Goal: Information Seeking & Learning: Learn about a topic

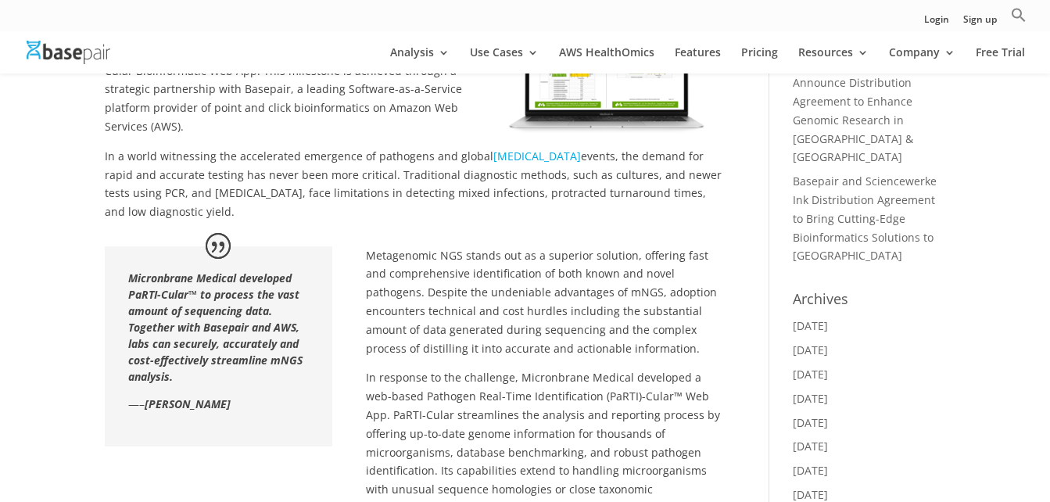
scroll to position [469, 0]
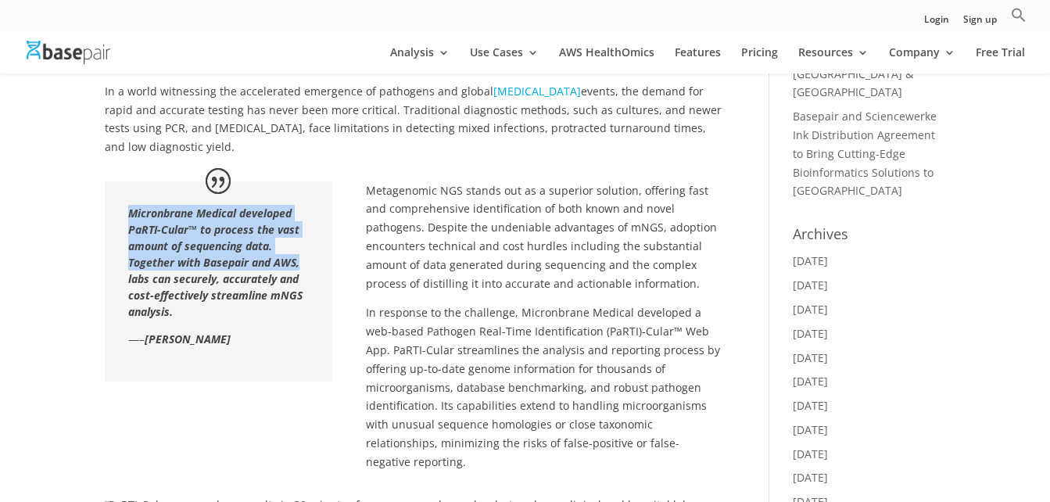
drag, startPoint x: 127, startPoint y: 233, endPoint x: 302, endPoint y: 293, distance: 184.5
click at [302, 293] on div "Micronbrane Medical developed PaRTI-Cular™ to process the vast amount of sequen…" at bounding box center [218, 281] width 227 height 200
copy b "Micronbrane Medical developed PaRTI-Cular™ to process the vast amount of sequen…"
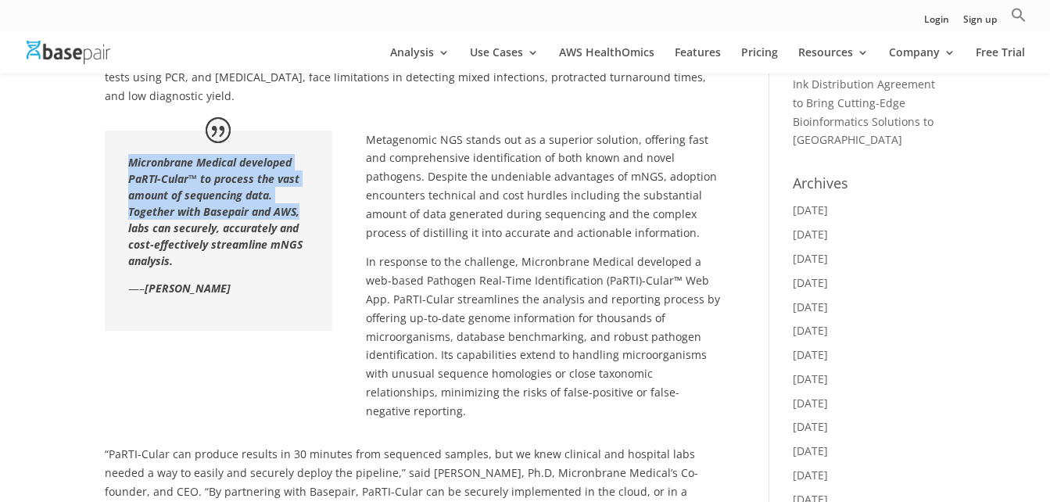
scroll to position [547, 0]
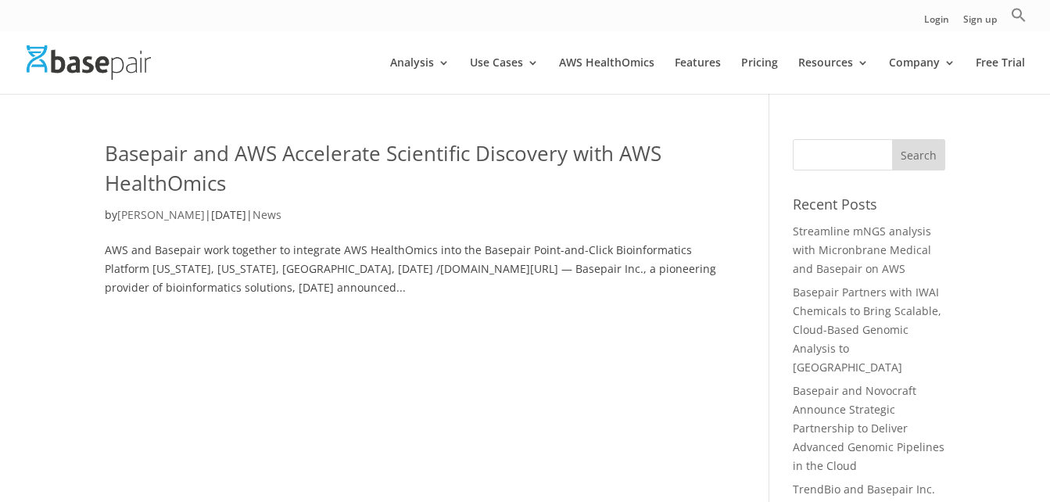
drag, startPoint x: 240, startPoint y: 251, endPoint x: 252, endPoint y: 189, distance: 62.9
click at [240, 251] on article "Basepair and AWS Accelerate Scientific Discovery with AWS HealthOmics by Simon …" at bounding box center [414, 218] width 619 height 158
click at [260, 158] on link "Basepair and AWS Accelerate Scientific Discovery with AWS HealthOmics" at bounding box center [383, 168] width 557 height 58
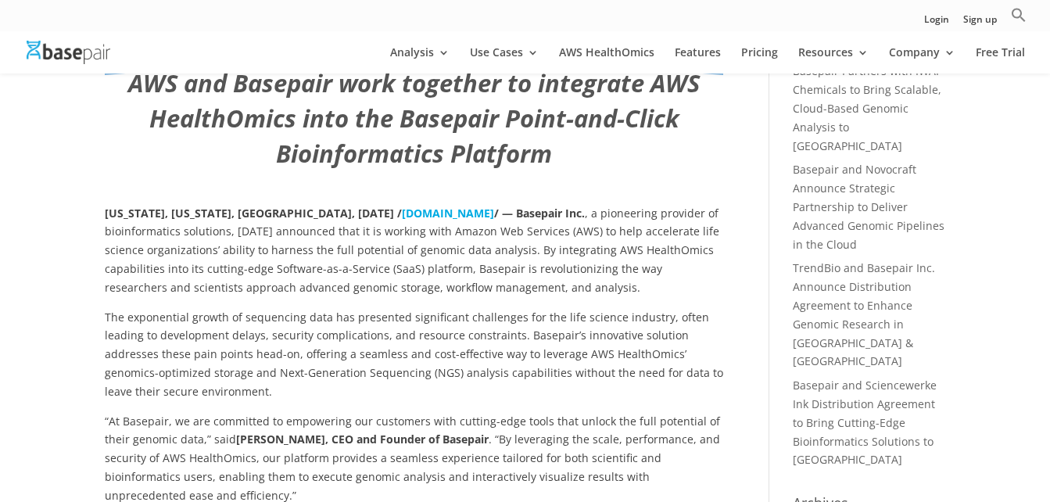
scroll to position [235, 0]
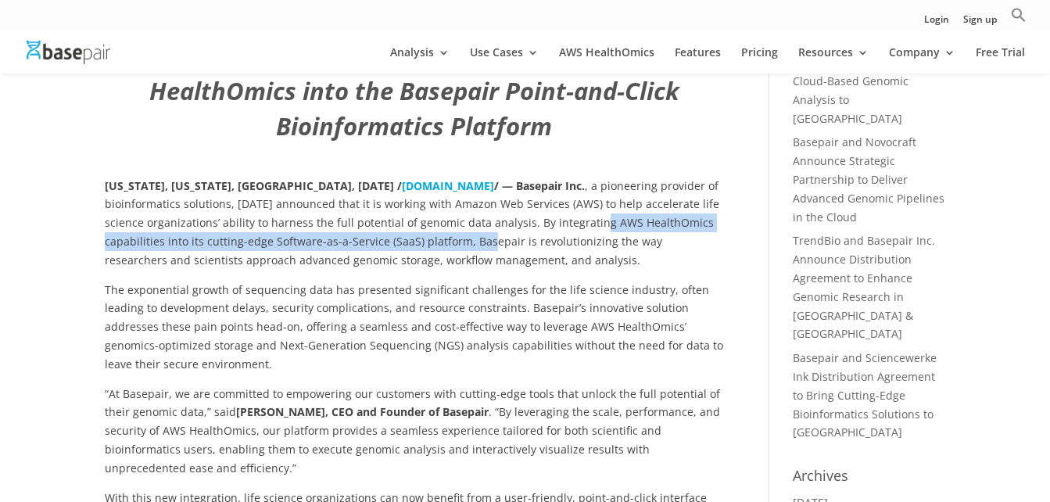
drag, startPoint x: 599, startPoint y: 264, endPoint x: 488, endPoint y: 285, distance: 112.9
click at [488, 281] on p "NEW YORK, NEW YORK, USA, May 22, 2024 / EINPresswire.com / — Basepair Inc. , a …" at bounding box center [414, 229] width 619 height 104
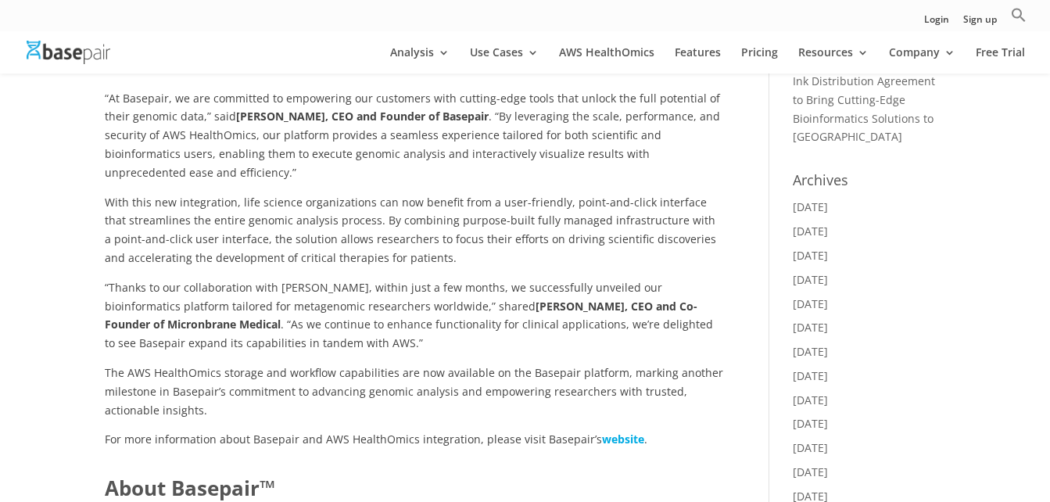
scroll to position [547, 0]
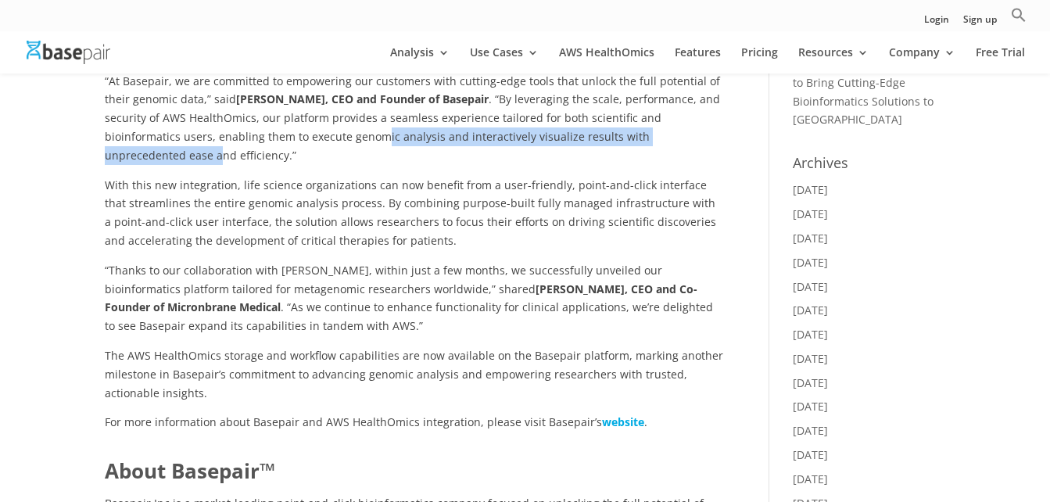
drag, startPoint x: 271, startPoint y: 185, endPoint x: 637, endPoint y: 180, distance: 366.8
click at [637, 176] on p "“At Basepair, we are committed to empowering our customers with cutting-edge to…" at bounding box center [414, 124] width 619 height 104
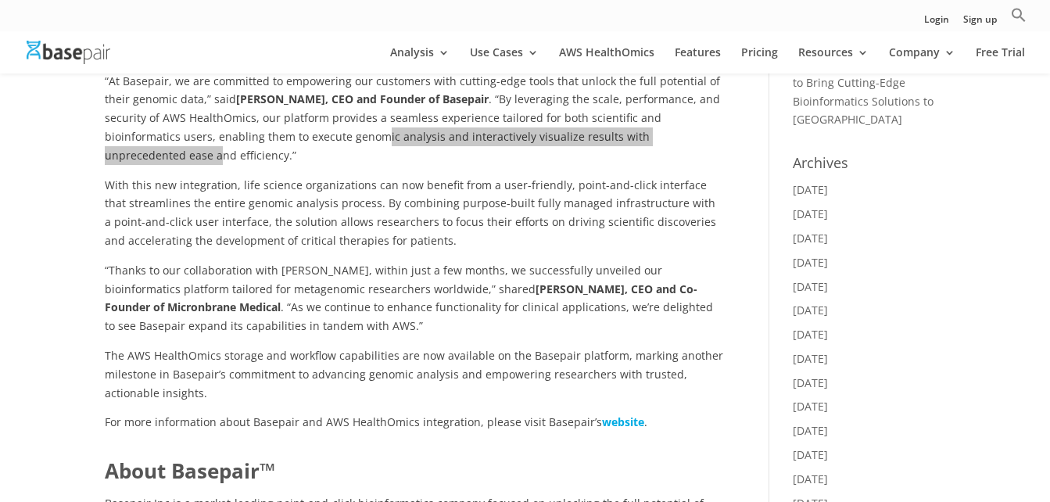
scroll to position [626, 0]
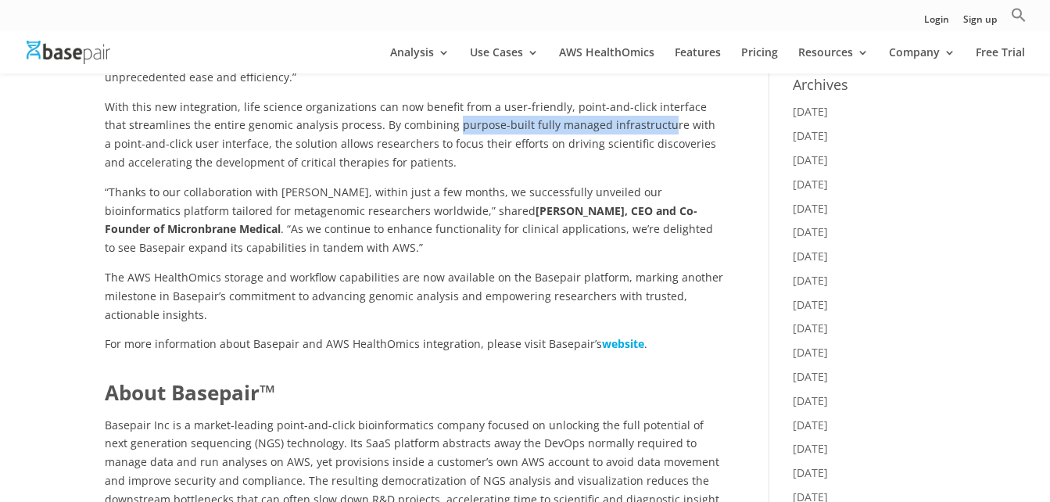
drag, startPoint x: 426, startPoint y: 150, endPoint x: 635, endPoint y: 145, distance: 208.9
click at [635, 145] on p "With this new integration, life science organizations can now benefit from a us…" at bounding box center [414, 140] width 619 height 85
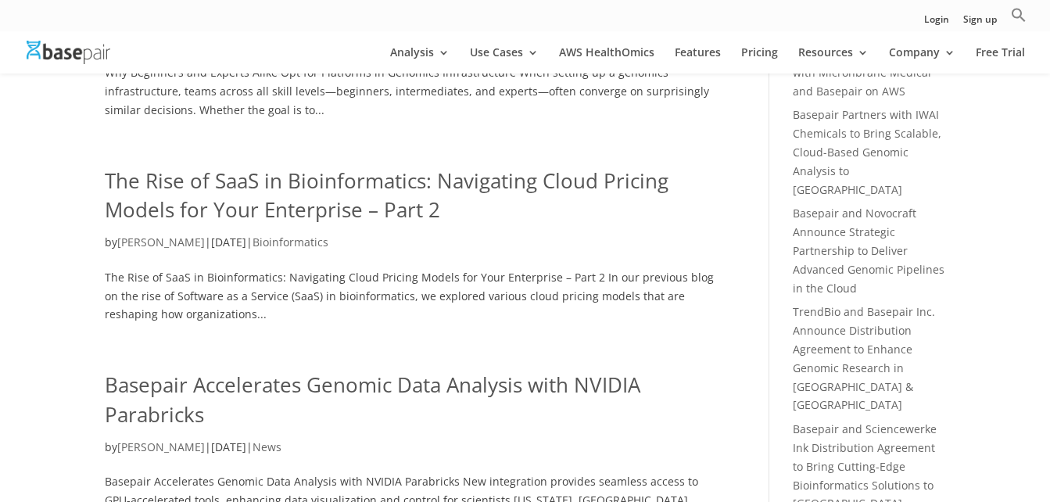
scroll to position [235, 0]
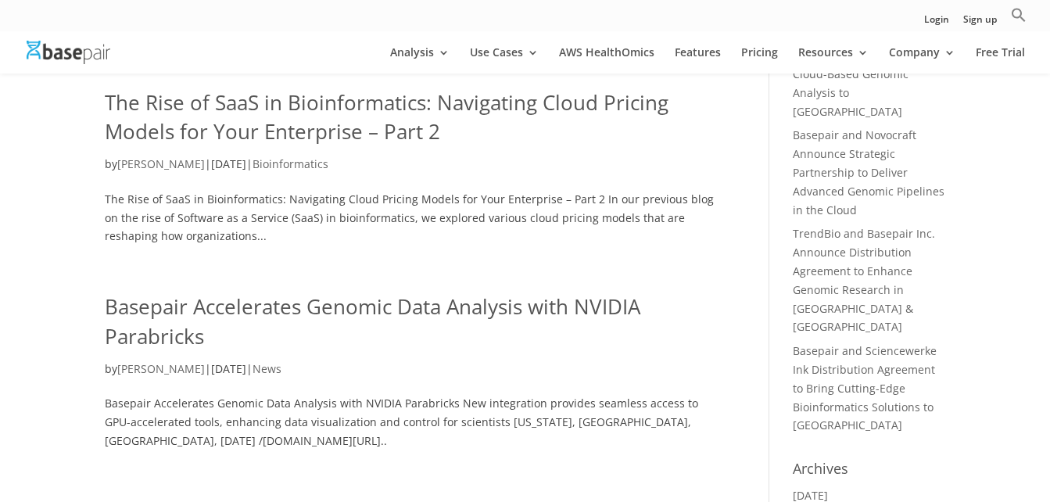
click at [368, 299] on link "Basepair Accelerates Genomic Data Analysis with NVIDIA Parabricks" at bounding box center [373, 321] width 536 height 58
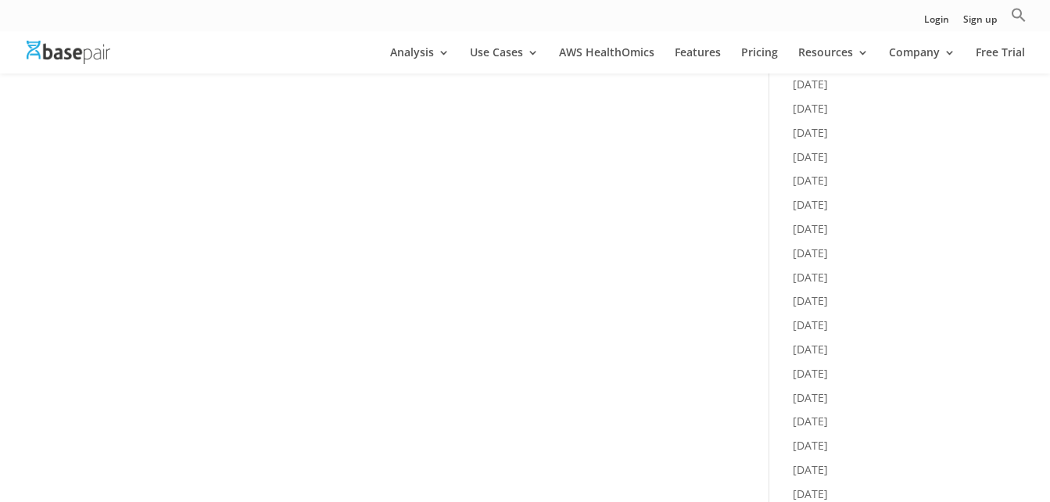
scroll to position [1017, 0]
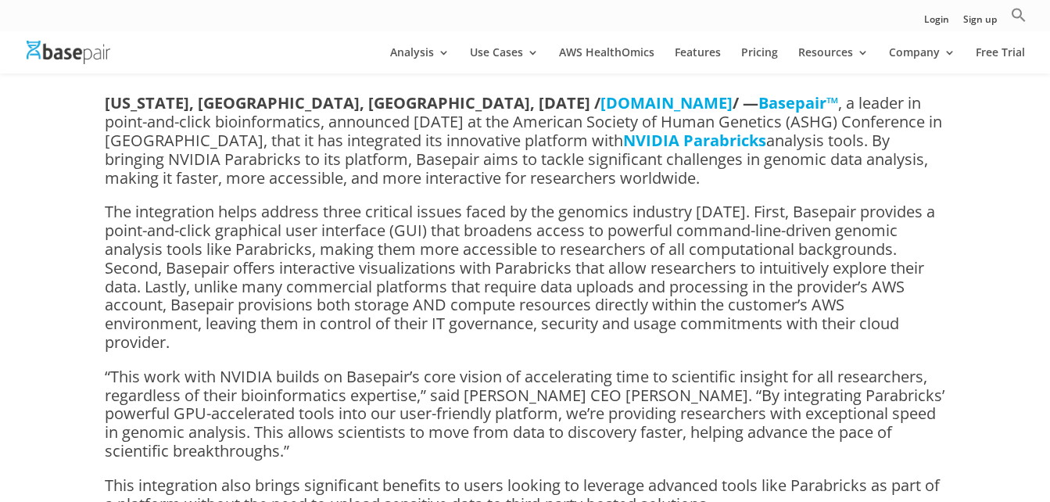
scroll to position [78, 0]
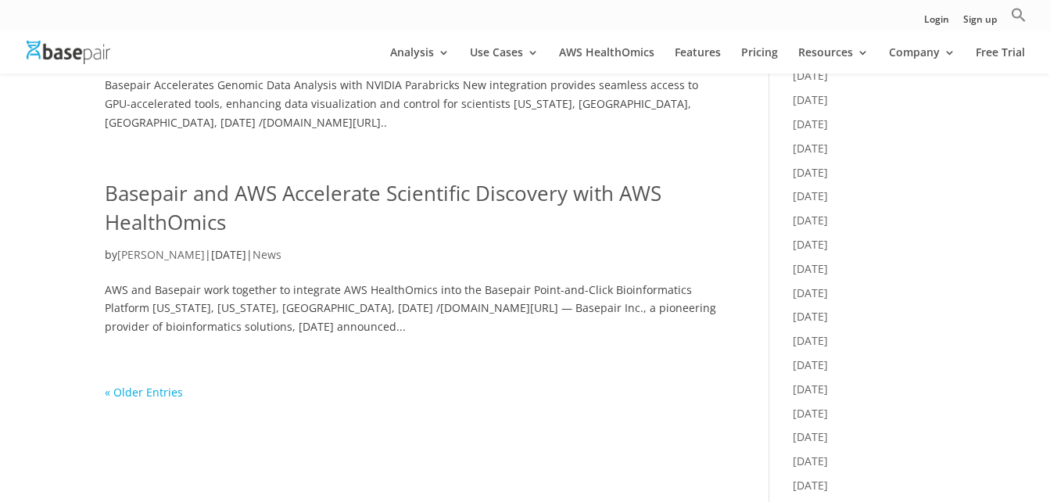
scroll to position [1017, 0]
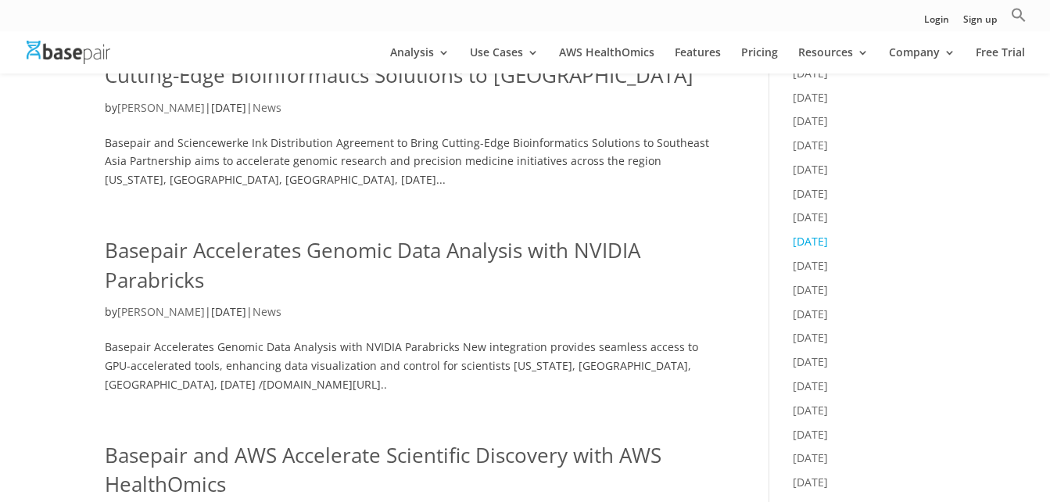
scroll to position [704, 0]
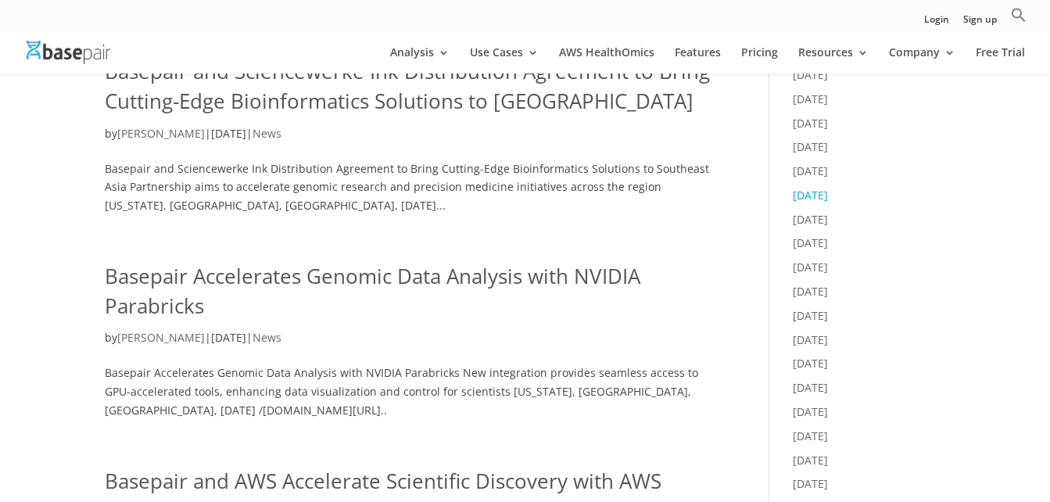
click at [828, 188] on link "February 2024" at bounding box center [810, 195] width 35 height 15
click at [812, 163] on link "May 2024" at bounding box center [810, 170] width 35 height 15
click at [813, 139] on link "[DATE]" at bounding box center [810, 146] width 35 height 15
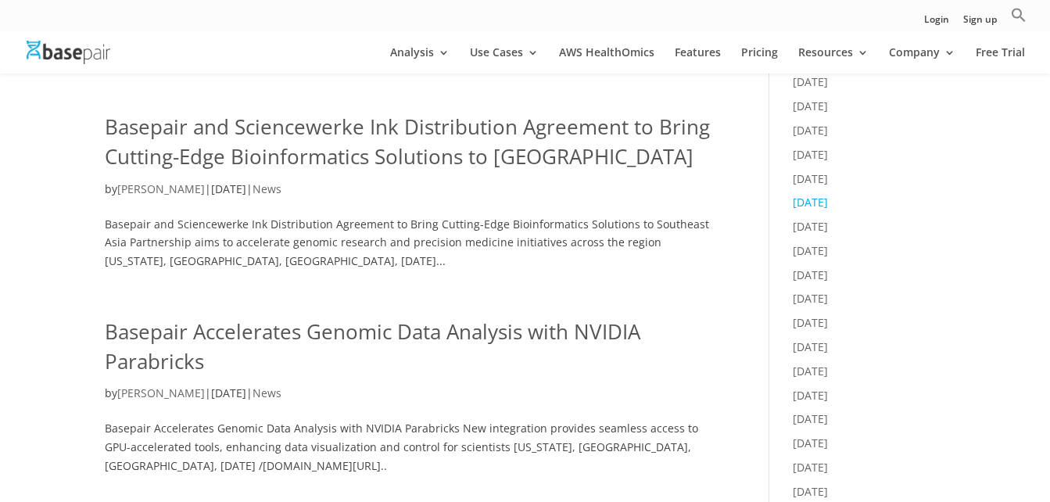
scroll to position [626, 0]
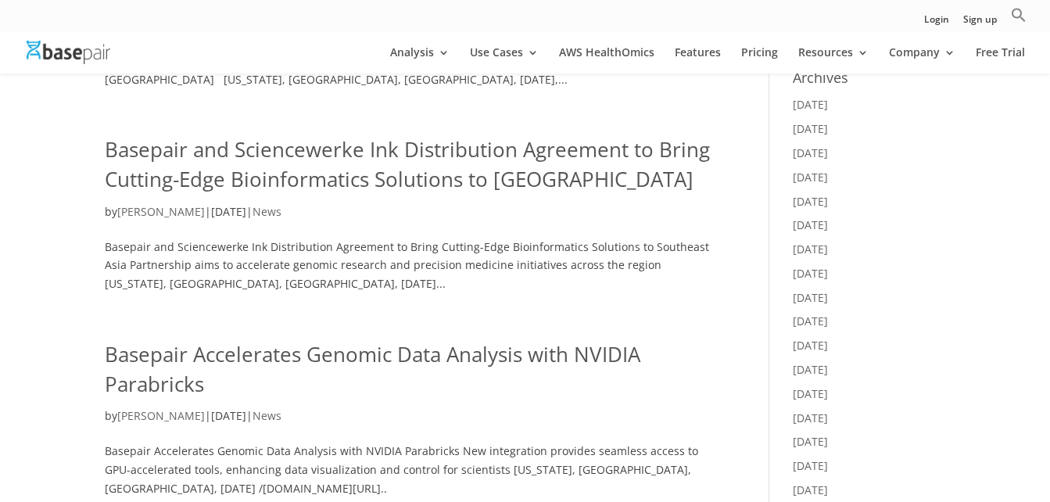
click at [333, 340] on link "Basepair Accelerates Genomic Data Analysis with NVIDIA Parabricks" at bounding box center [373, 369] width 536 height 58
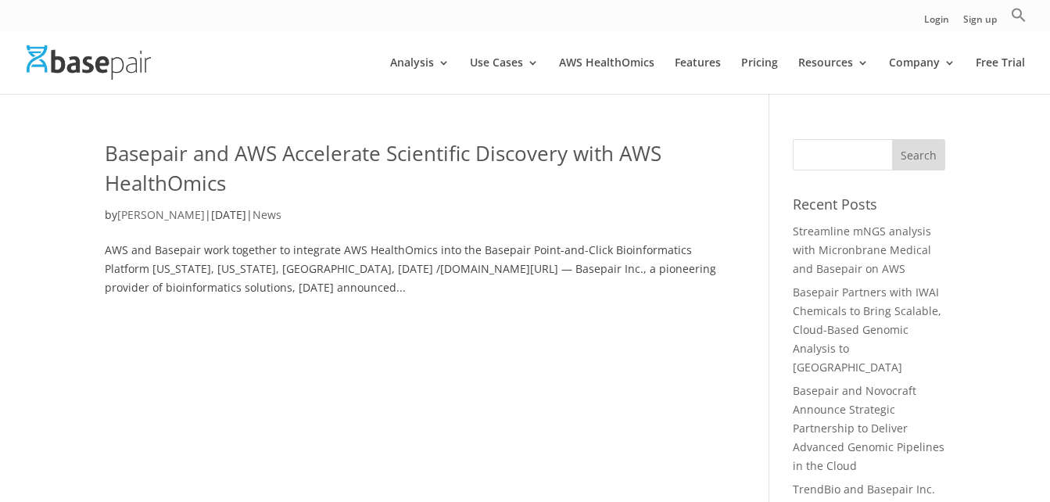
click at [340, 156] on link "Basepair and AWS Accelerate Scientific Discovery with AWS HealthOmics" at bounding box center [383, 168] width 557 height 58
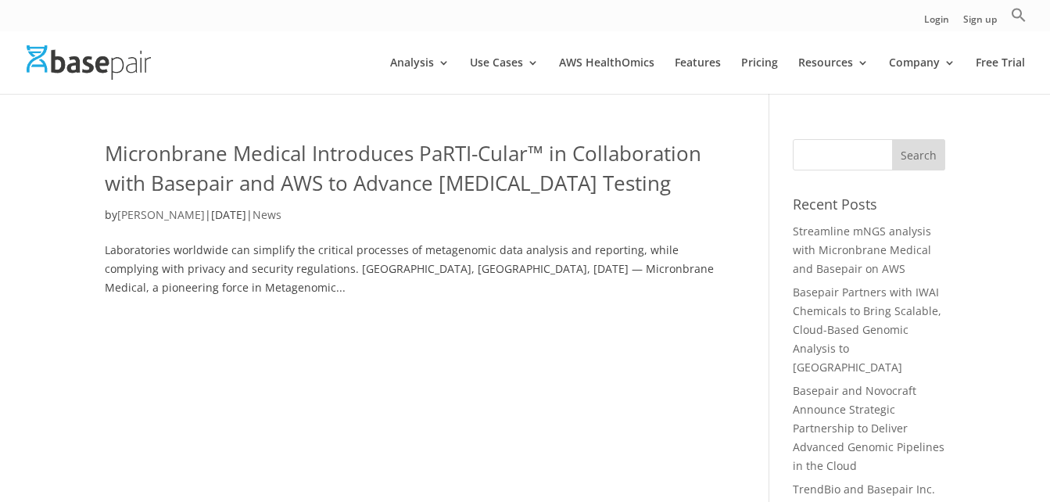
click at [336, 156] on link "Micronbrane Medical Introduces PaRTI-Cular™ in Collaboration with Basepair and …" at bounding box center [403, 168] width 597 height 58
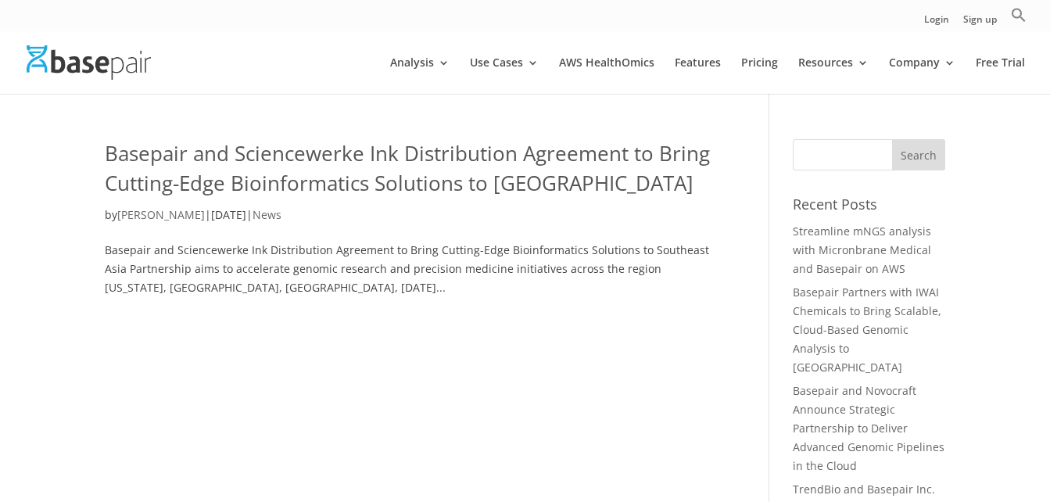
click at [357, 178] on link "Basepair and Sciencewerke Ink Distribution Agreement to Bring Cutting-Edge Bioi…" at bounding box center [407, 168] width 605 height 58
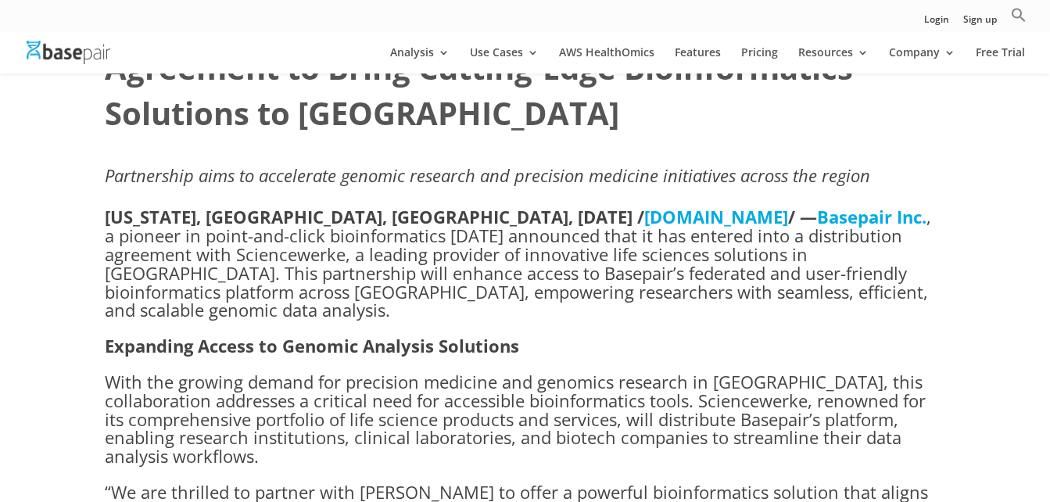
scroll to position [156, 0]
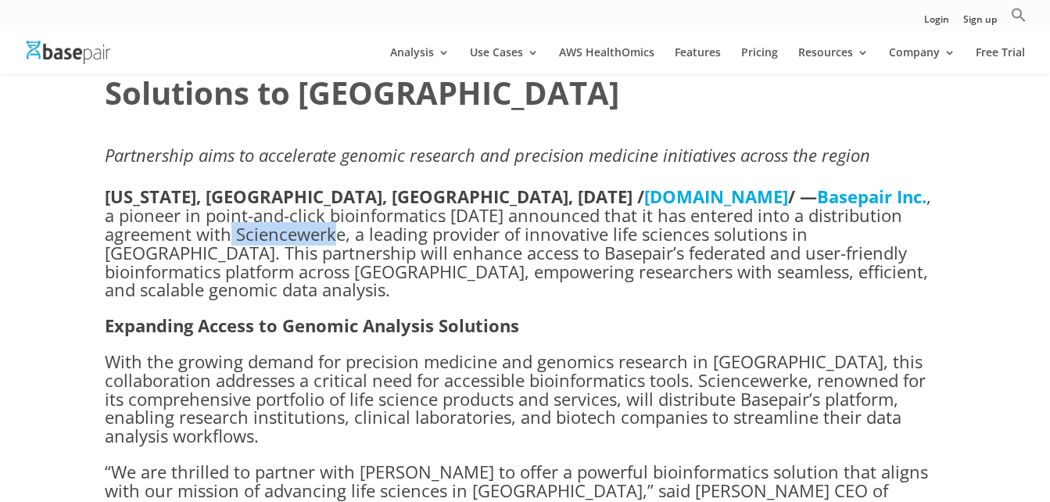
drag, startPoint x: 210, startPoint y: 235, endPoint x: 105, endPoint y: 235, distance: 105.6
click at [105, 235] on p "NEW YORK, NY, UNITED STATES, January 24, 2025 / EINPresswire.com / — Basepair I…" at bounding box center [525, 252] width 840 height 129
drag, startPoint x: 105, startPoint y: 235, endPoint x: 114, endPoint y: 236, distance: 9.5
click at [154, 243] on p "NEW YORK, NY, UNITED STATES, January 24, 2025 / EINPresswire.com / — Basepair I…" at bounding box center [525, 252] width 840 height 129
drag, startPoint x: 211, startPoint y: 234, endPoint x: 107, endPoint y: 235, distance: 104.0
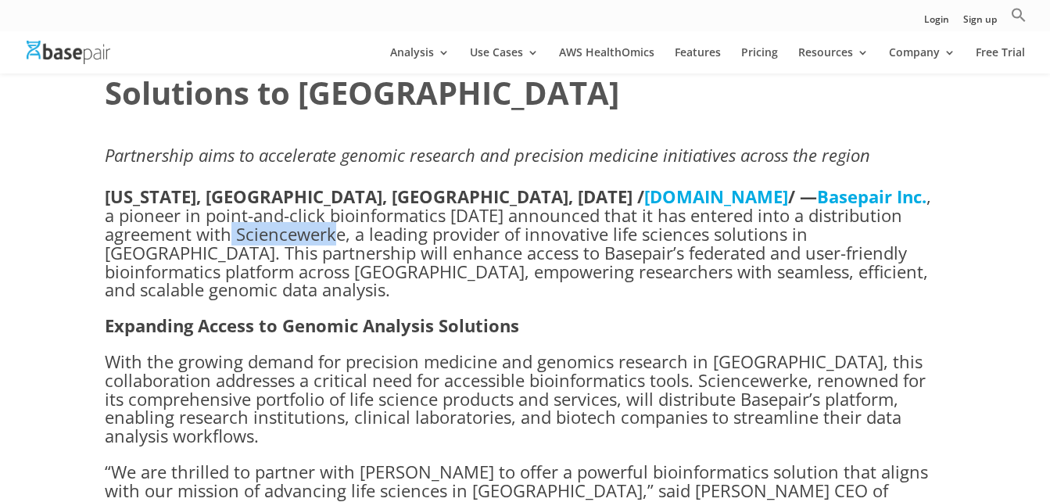
click at [107, 235] on p "NEW YORK, NY, UNITED STATES, January 24, 2025 / EINPresswire.com / — Basepair I…" at bounding box center [525, 252] width 840 height 129
copy p "Sciencewerke"
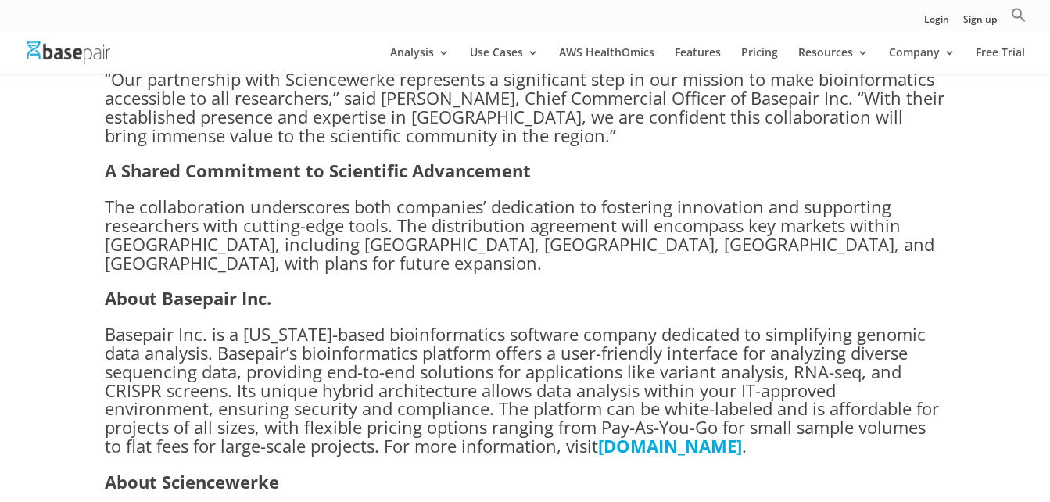
scroll to position [860, 0]
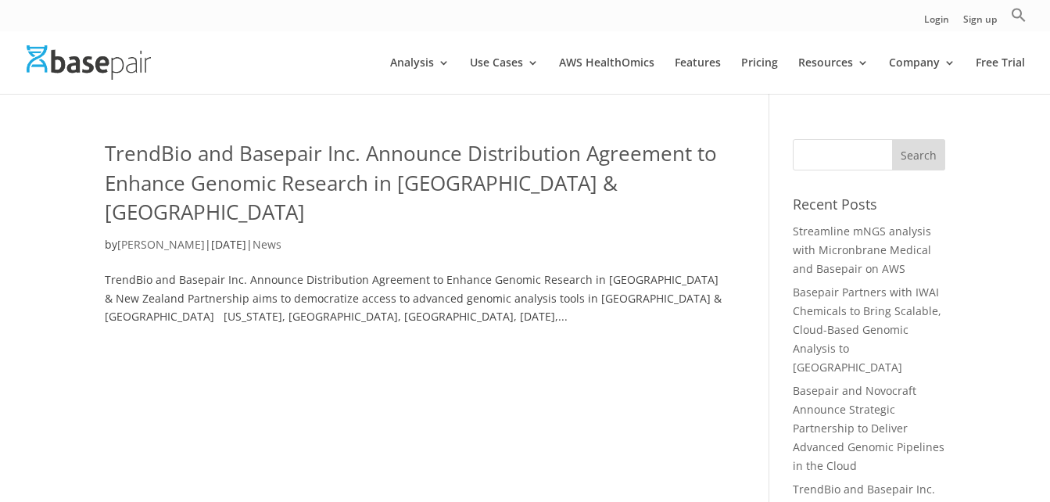
drag, startPoint x: 289, startPoint y: 155, endPoint x: 297, endPoint y: 155, distance: 8.6
click at [289, 155] on link "TrendBio and Basepair Inc. Announce Distribution Agreement to Enhance Genomic R…" at bounding box center [411, 182] width 612 height 87
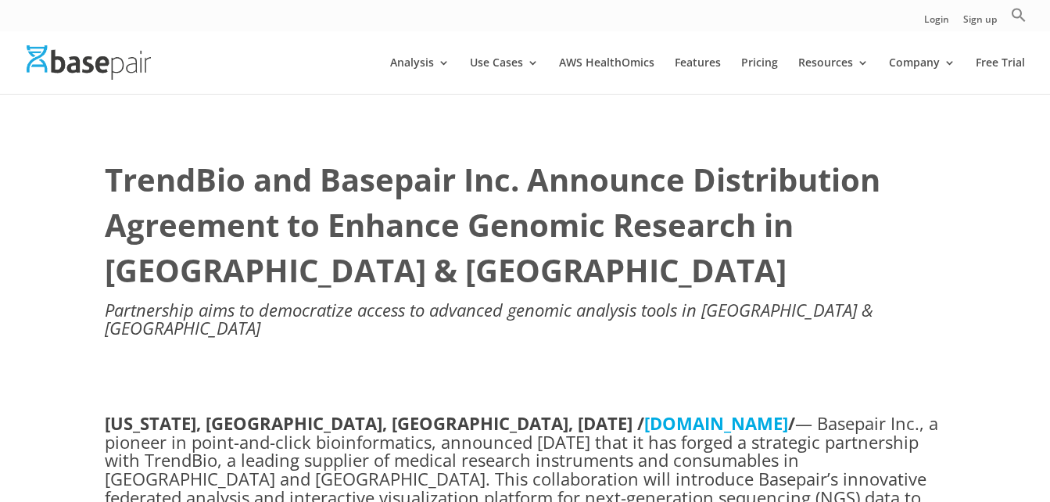
click at [515, 268] on h1 "TrendBio and Basepair Inc. Announce Distribution Agreement to Enhance Genomic R…" at bounding box center [525, 229] width 840 height 144
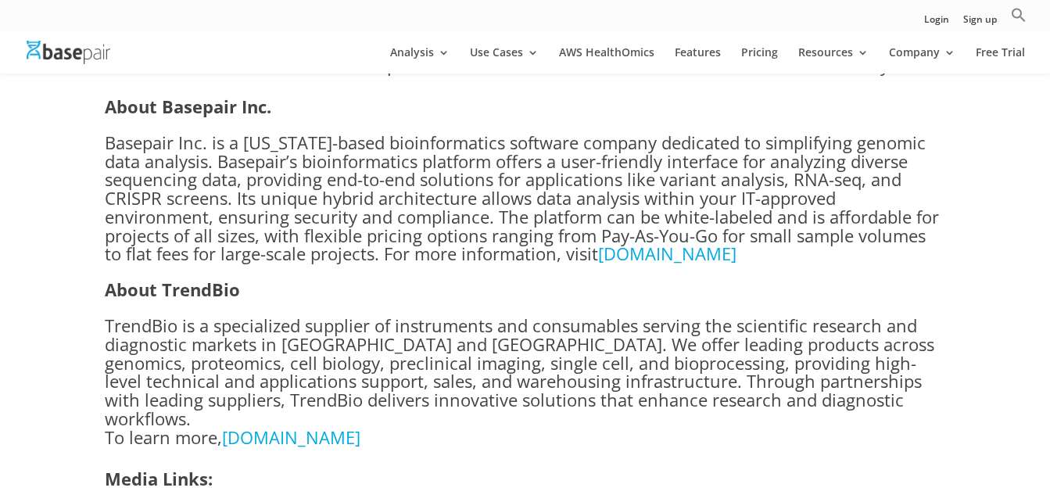
scroll to position [1095, 0]
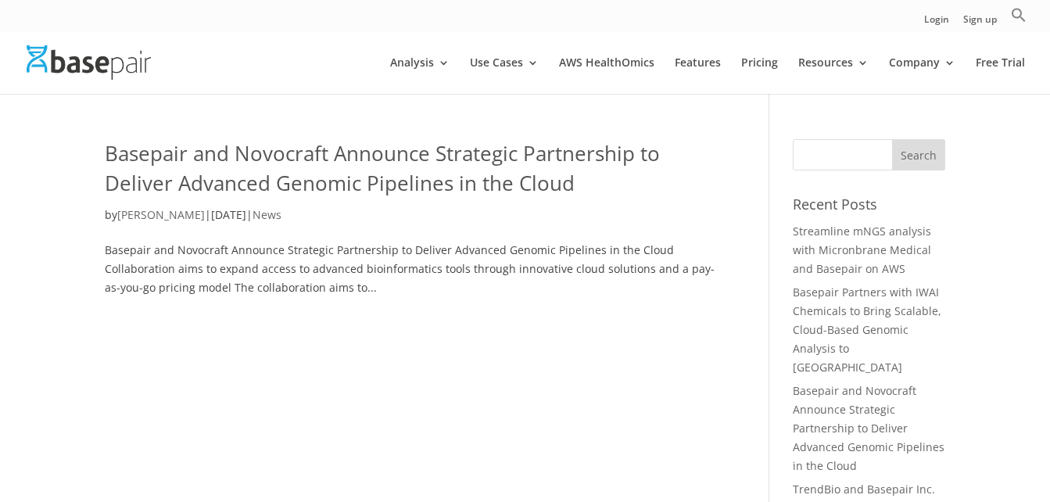
click at [568, 156] on link "Basepair and Novocraft Announce Strategic Partnership to Deliver Advanced Genom…" at bounding box center [382, 168] width 555 height 58
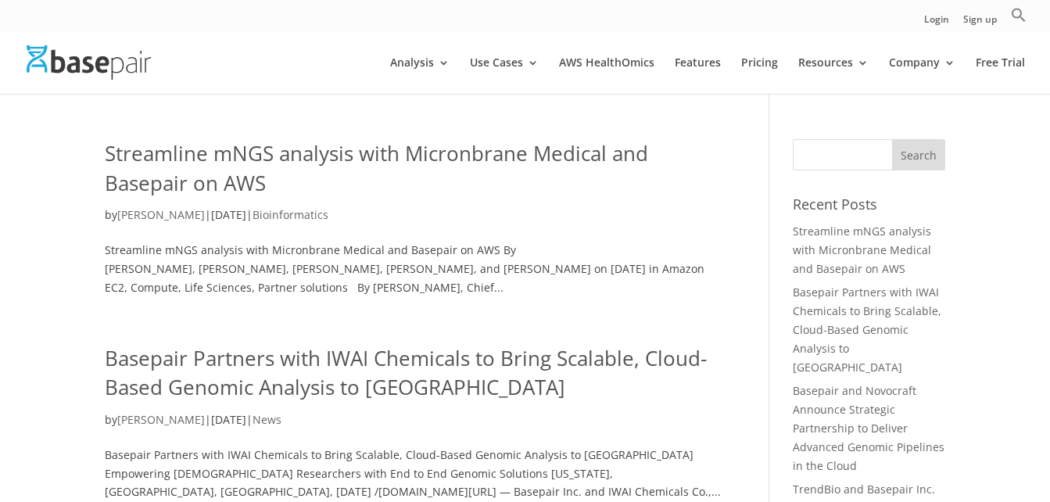
click at [493, 146] on link "Streamline mNGS analysis with Micronbrane Medical and Basepair on AWS" at bounding box center [376, 168] width 543 height 58
click at [518, 352] on link "Basepair Partners with IWAI Chemicals to Bring Scalable, Cloud-Based Genomic An…" at bounding box center [406, 373] width 602 height 58
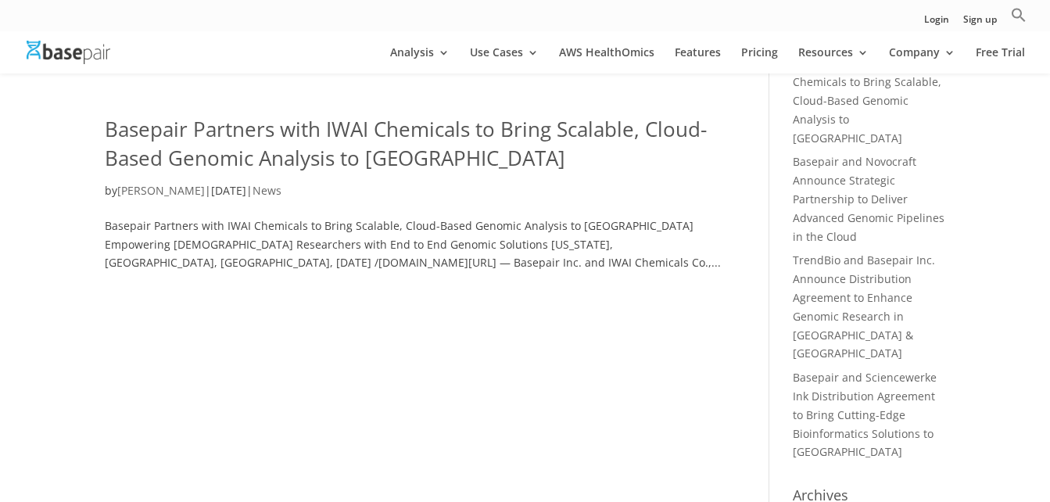
scroll to position [235, 0]
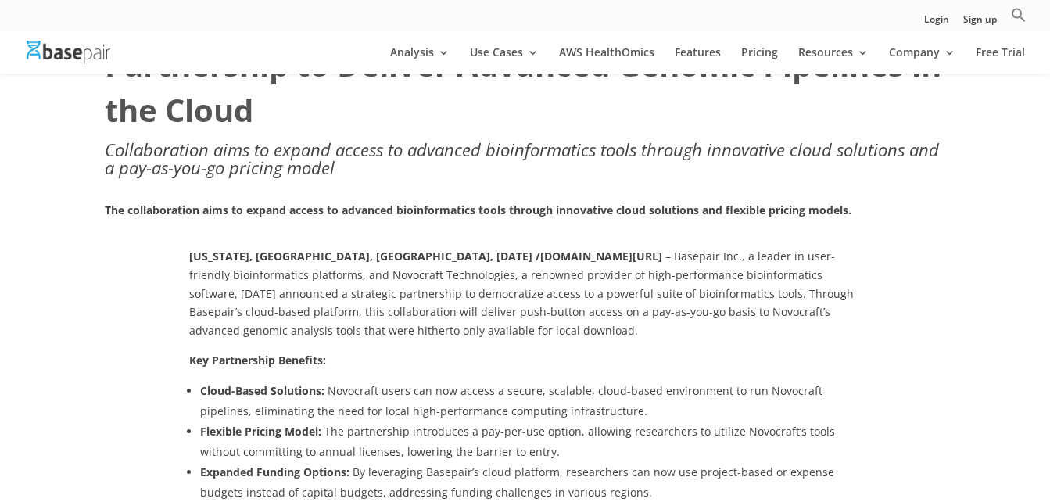
scroll to position [156, 0]
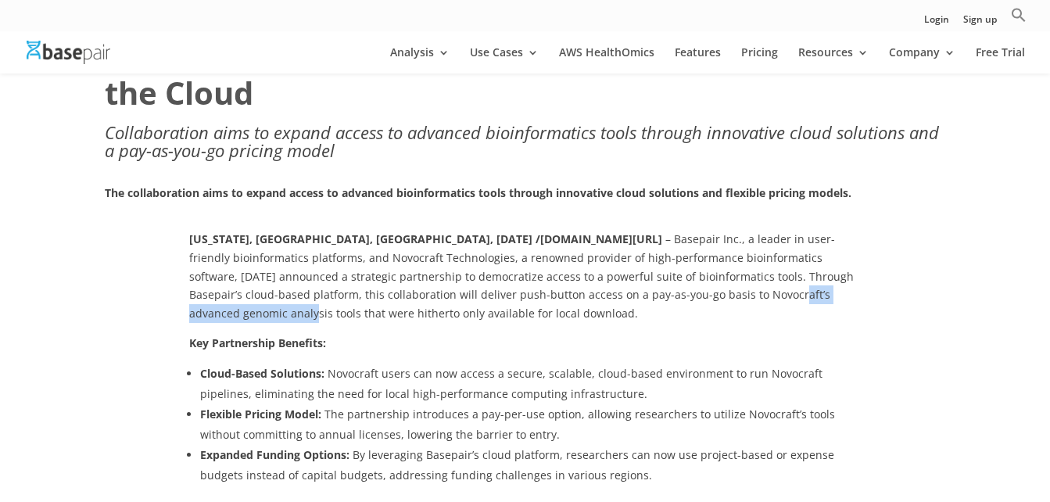
drag, startPoint x: 621, startPoint y: 299, endPoint x: 771, endPoint y: 299, distance: 150.1
click at [771, 299] on p "[US_STATE], [GEOGRAPHIC_DATA], [GEOGRAPHIC_DATA], [DATE] /[DOMAIN_NAME][URL] – …" at bounding box center [525, 282] width 672 height 104
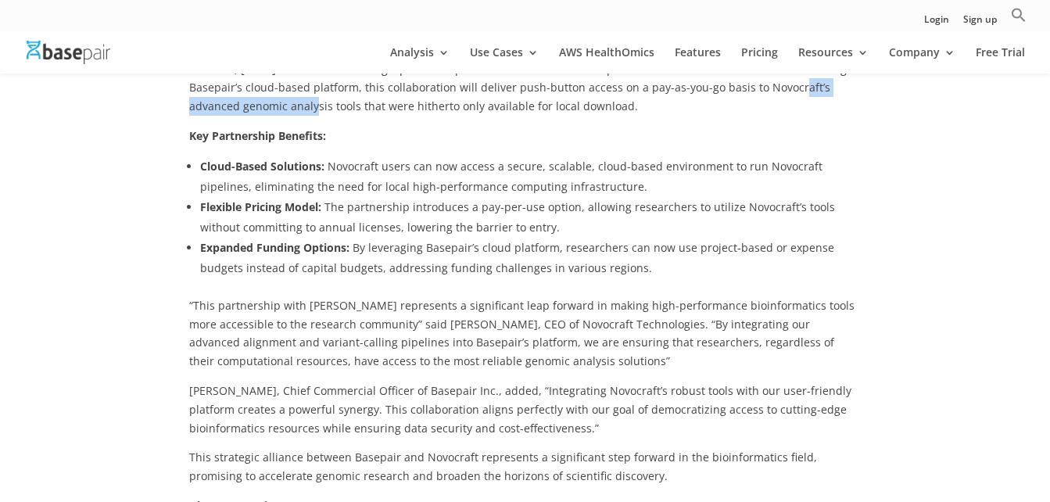
scroll to position [391, 0]
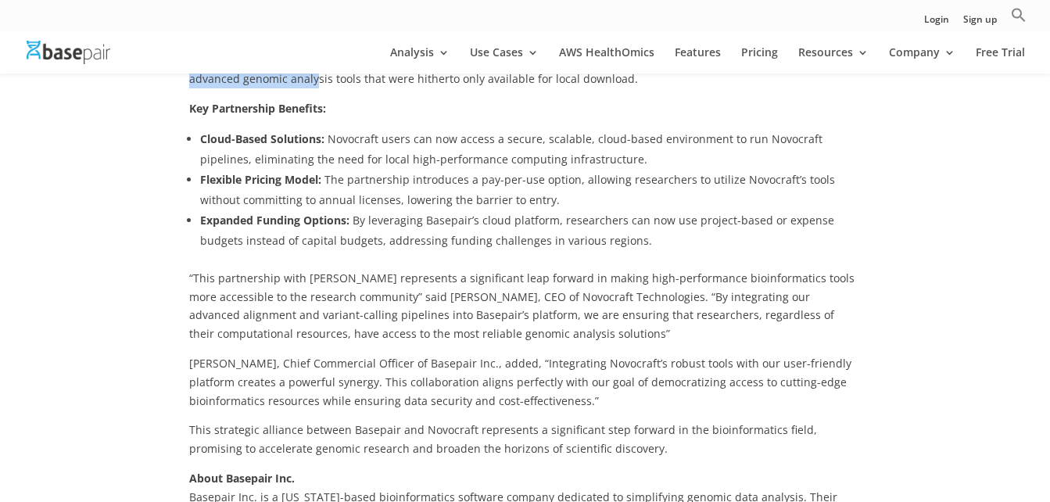
drag, startPoint x: 81, startPoint y: 194, endPoint x: 215, endPoint y: 178, distance: 134.6
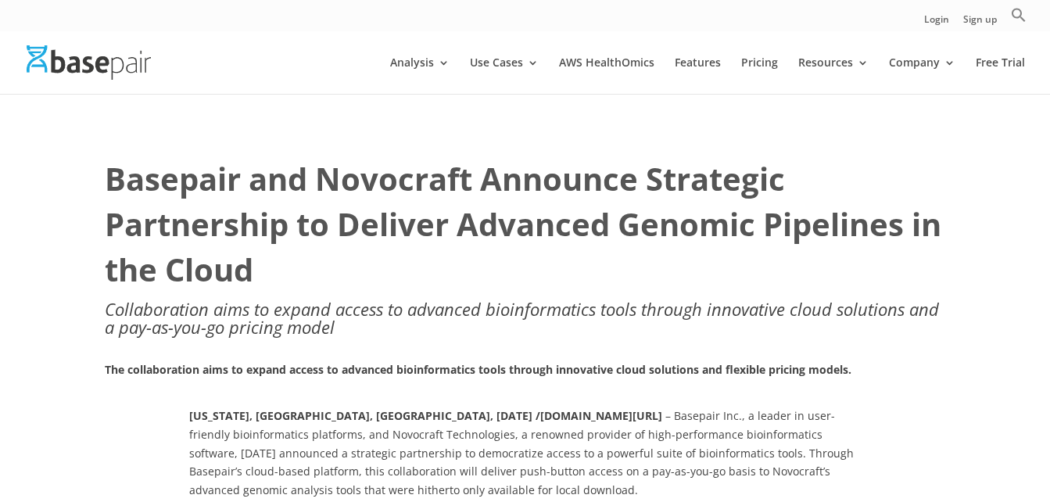
scroll to position [78, 0]
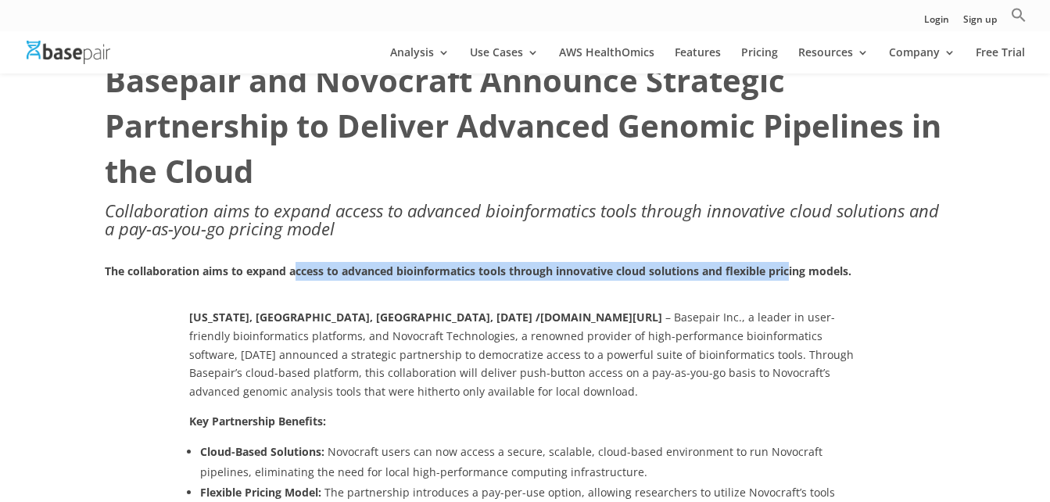
drag, startPoint x: 299, startPoint y: 273, endPoint x: 791, endPoint y: 282, distance: 491.1
click at [791, 282] on p "The collaboration aims to expand access to advanced bioinformatics tools throug…" at bounding box center [525, 277] width 840 height 30
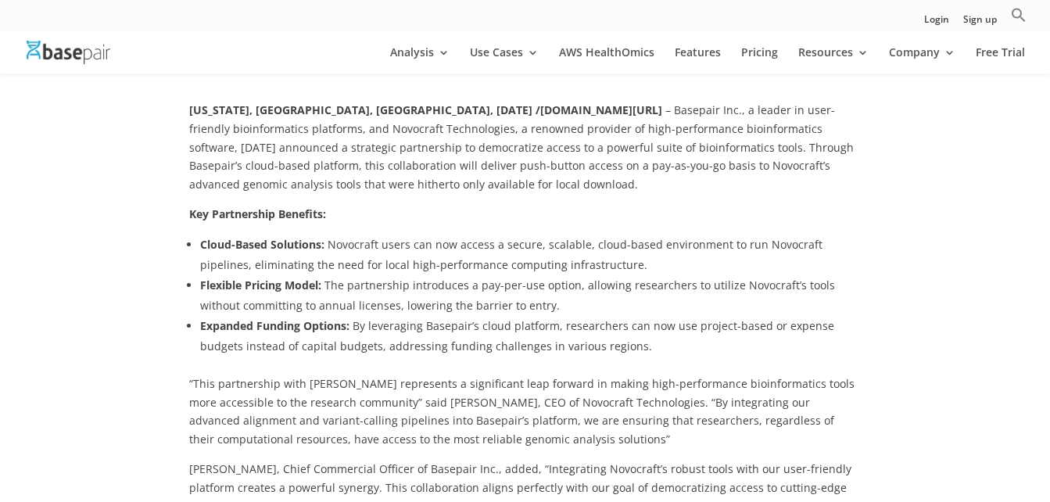
scroll to position [313, 0]
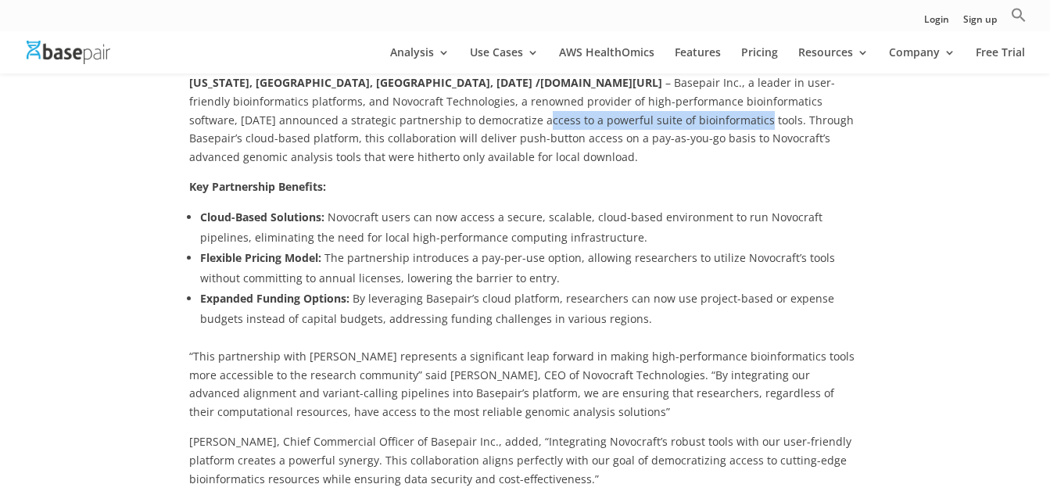
drag, startPoint x: 388, startPoint y: 127, endPoint x: 601, endPoint y: 127, distance: 213.5
click at [601, 127] on p "[US_STATE], [GEOGRAPHIC_DATA], [GEOGRAPHIC_DATA], [DATE] /[DOMAIN_NAME][URL] – …" at bounding box center [525, 126] width 672 height 104
drag, startPoint x: 601, startPoint y: 127, endPoint x: 650, endPoint y: 153, distance: 55.3
click at [650, 153] on p "[US_STATE], [GEOGRAPHIC_DATA], [GEOGRAPHIC_DATA], [DATE] /[DOMAIN_NAME][URL] – …" at bounding box center [525, 126] width 672 height 104
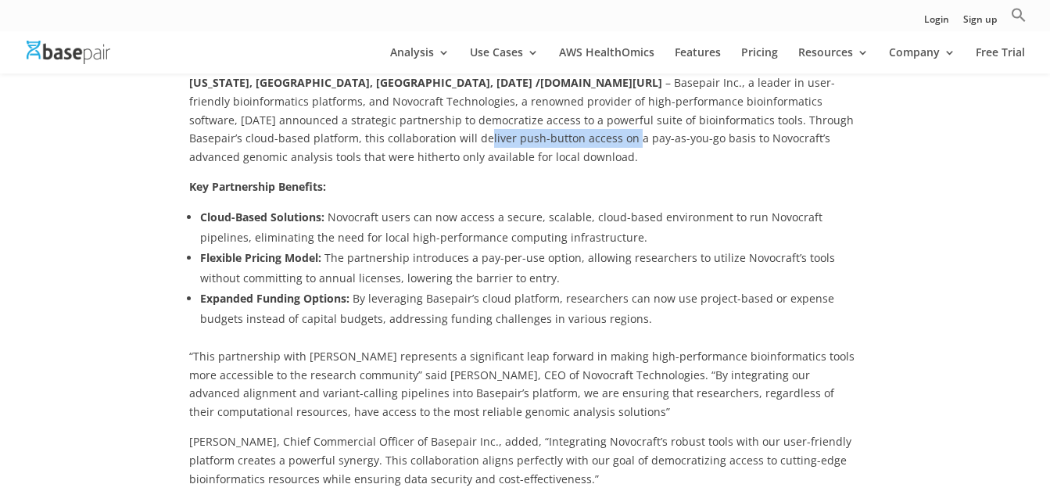
drag, startPoint x: 316, startPoint y: 141, endPoint x: 461, endPoint y: 146, distance: 144.8
click at [461, 146] on p "NEW YORK, NY, UNITED STATES, April 8, 2025 /EINPresswire.com/ – Basepair Inc., …" at bounding box center [525, 126] width 672 height 104
drag, startPoint x: 461, startPoint y: 146, endPoint x: 372, endPoint y: 143, distance: 88.4
click at [372, 143] on p "NEW YORK, NY, UNITED STATES, April 8, 2025 /EINPresswire.com/ – Basepair Inc., …" at bounding box center [525, 126] width 672 height 104
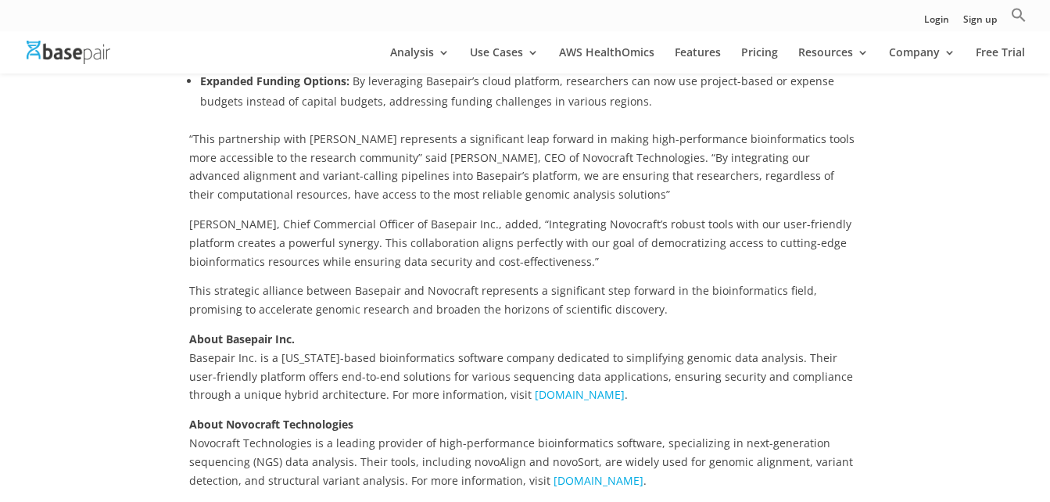
scroll to position [547, 0]
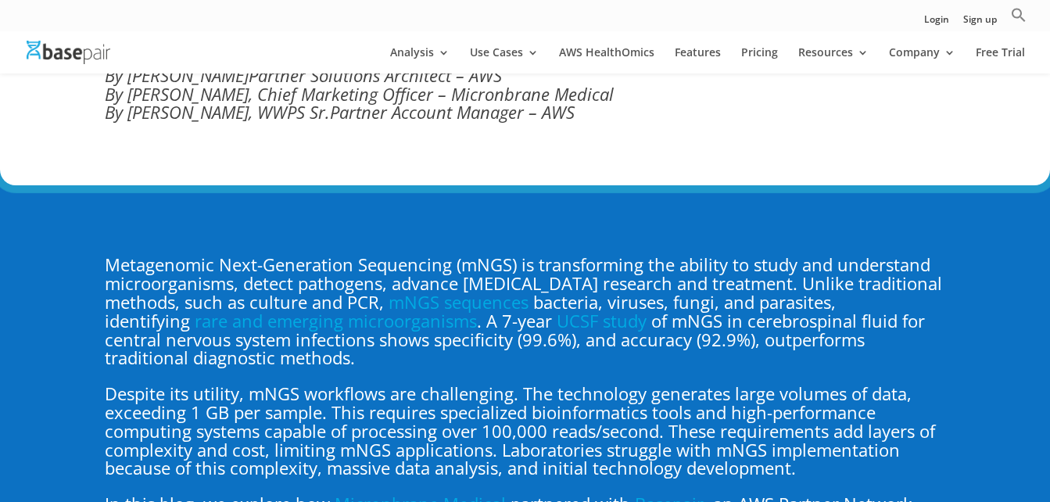
scroll to position [469, 0]
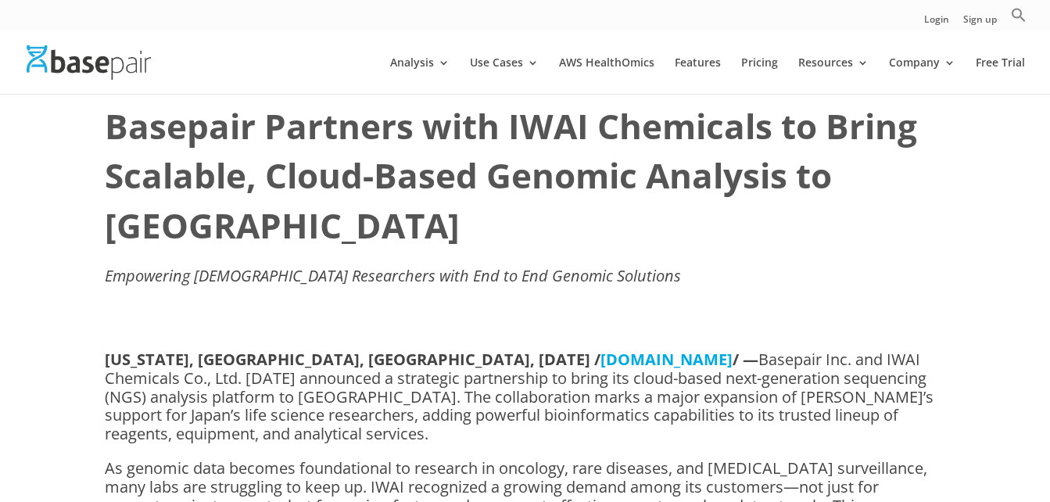
scroll to position [78, 0]
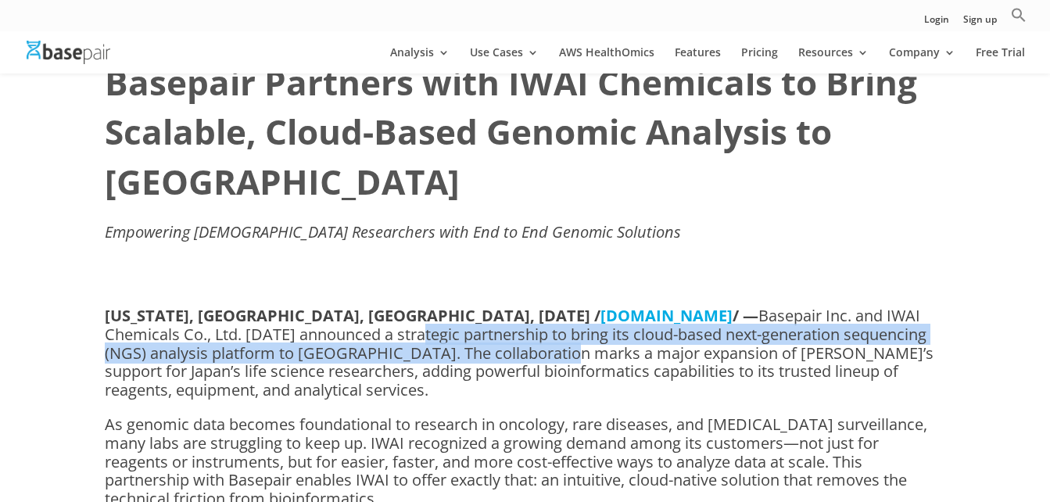
drag, startPoint x: 282, startPoint y: 283, endPoint x: 462, endPoint y: 309, distance: 181.7
click at [462, 309] on p "NEW YORK, NY, UNITED STATES, May 14, 2025 / EINPresswire.com / — Basepair Inc. …" at bounding box center [525, 361] width 840 height 109
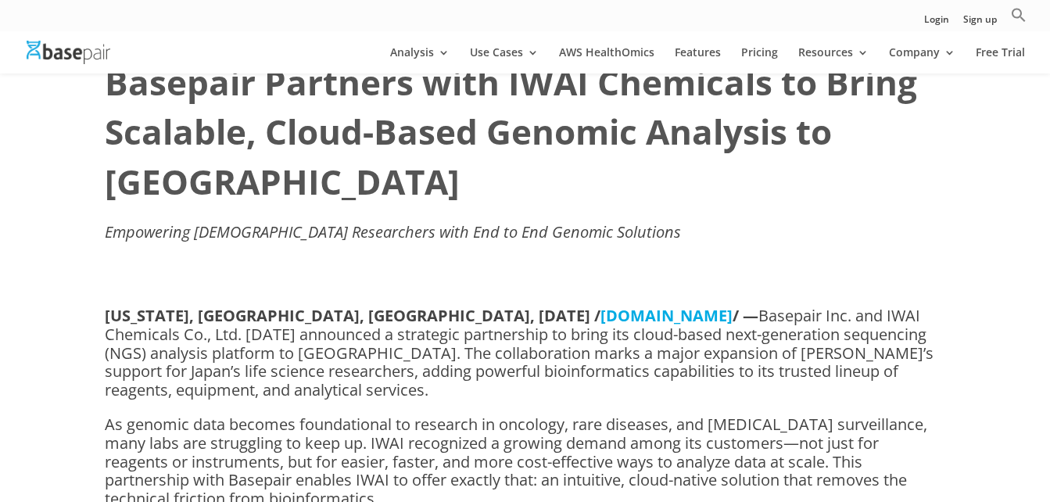
drag, startPoint x: 462, startPoint y: 309, endPoint x: 497, endPoint y: 313, distance: 35.4
click at [497, 313] on p "NEW YORK, NY, UNITED STATES, May 14, 2025 / EINPresswire.com / — Basepair Inc. …" at bounding box center [525, 361] width 840 height 109
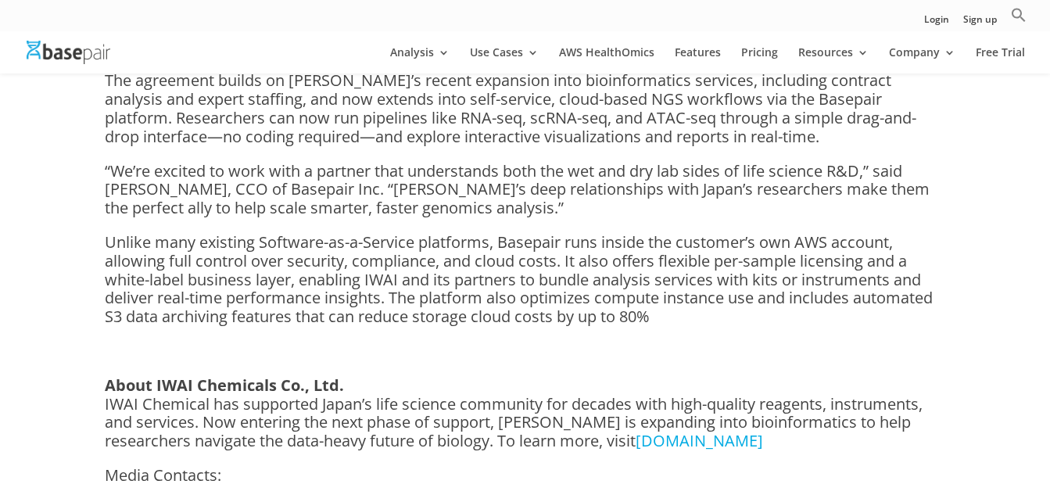
scroll to position [626, 0]
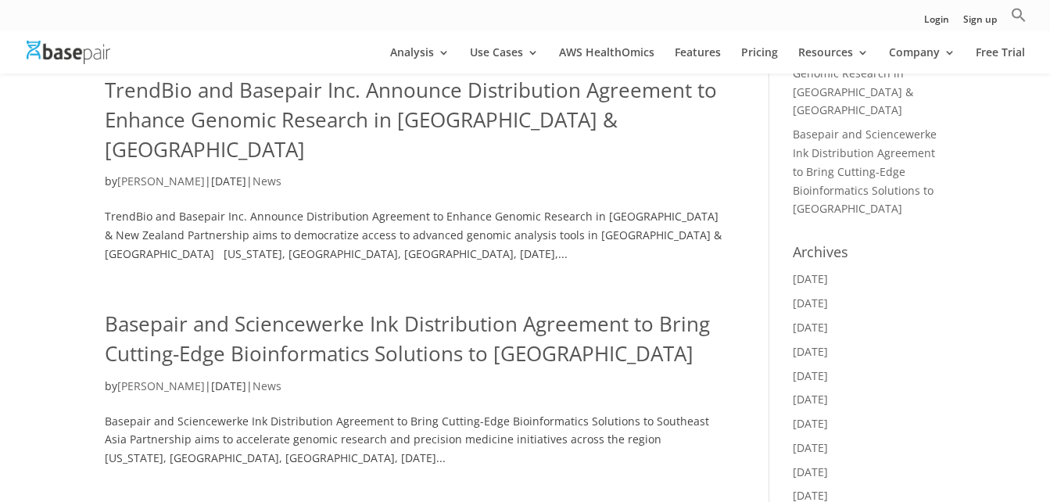
scroll to position [469, 0]
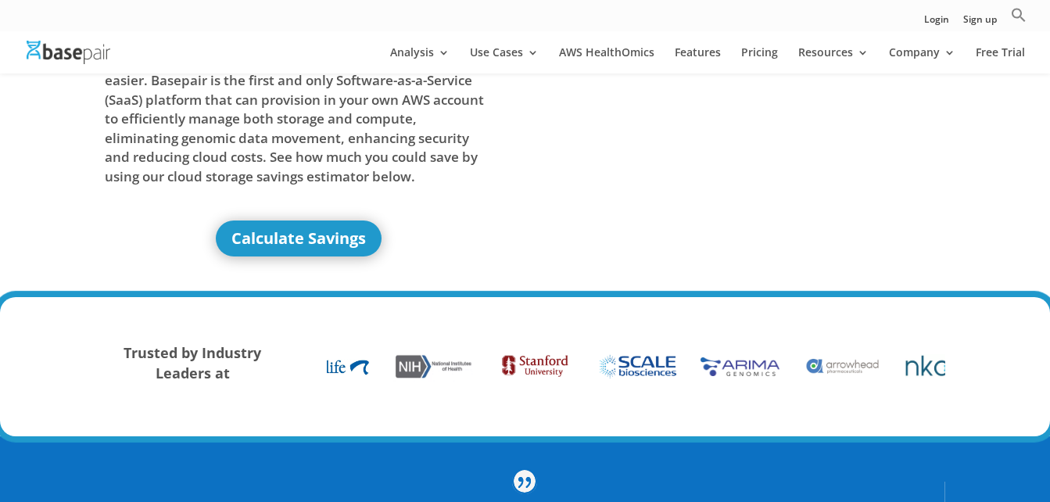
scroll to position [156, 0]
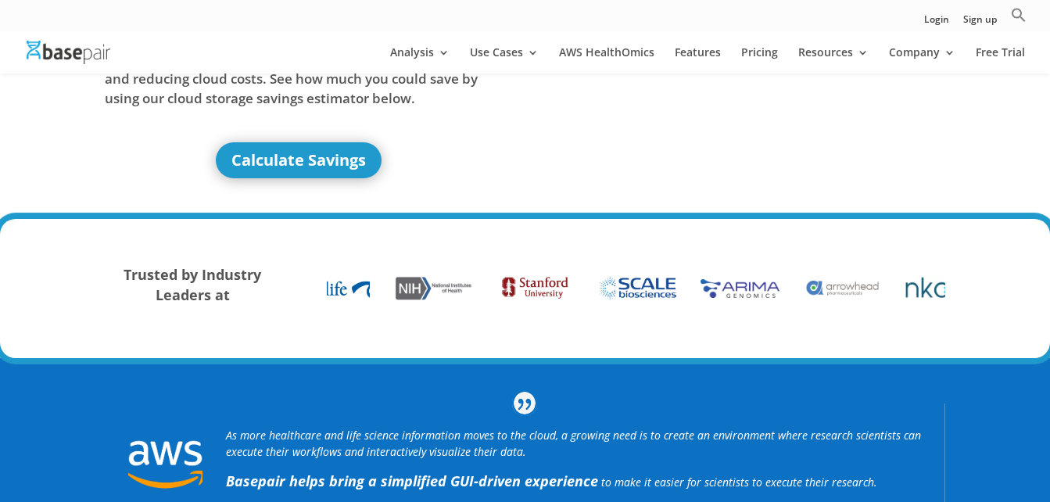
click at [350, 278] on div at bounding box center [330, 287] width 79 height 19
click at [424, 286] on img at bounding box center [432, 287] width 87 height 33
click at [535, 271] on img at bounding box center [535, 288] width 87 height 38
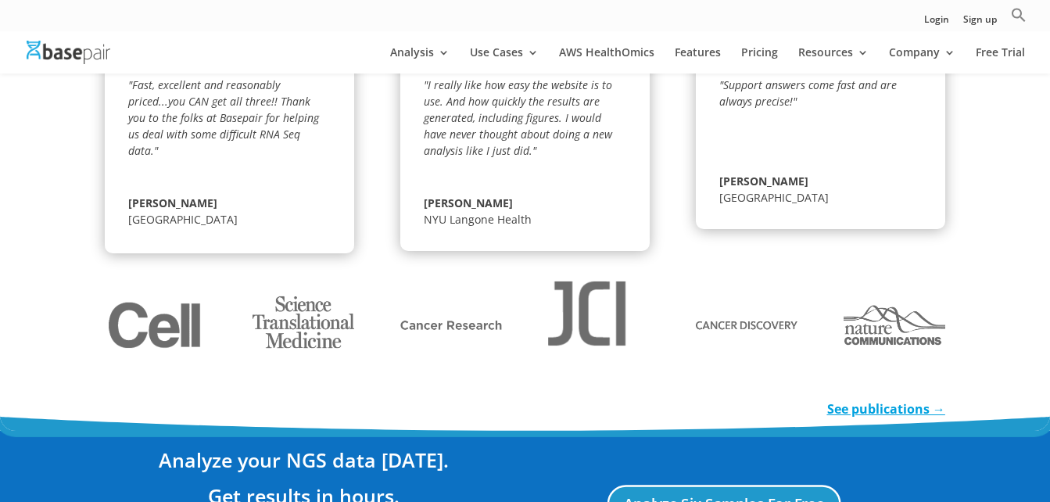
scroll to position [2659, 0]
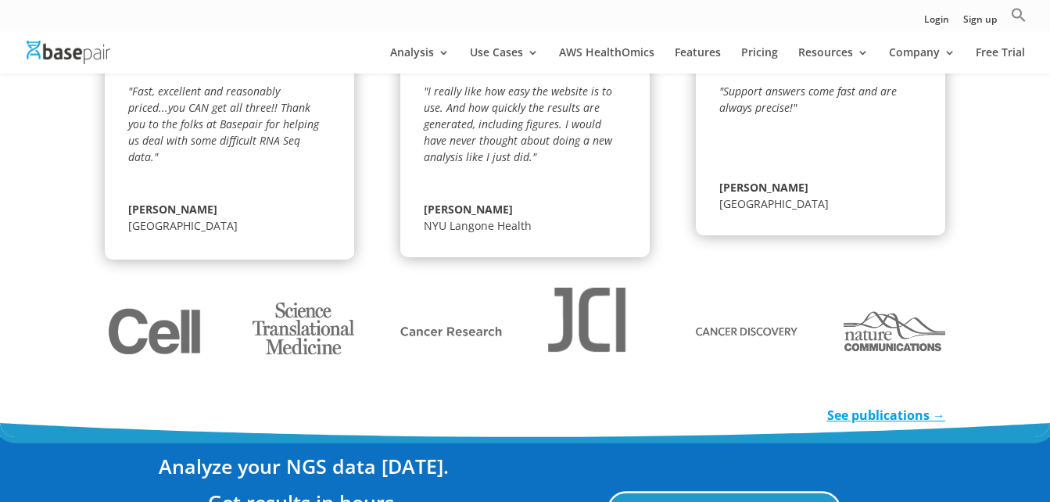
click at [887, 420] on link "See publications →" at bounding box center [886, 415] width 118 height 17
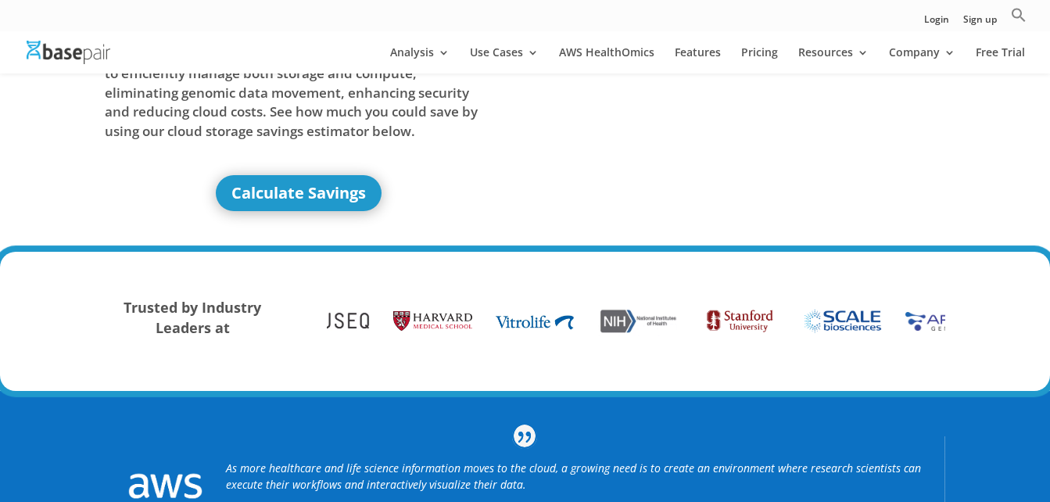
scroll to position [313, 0]
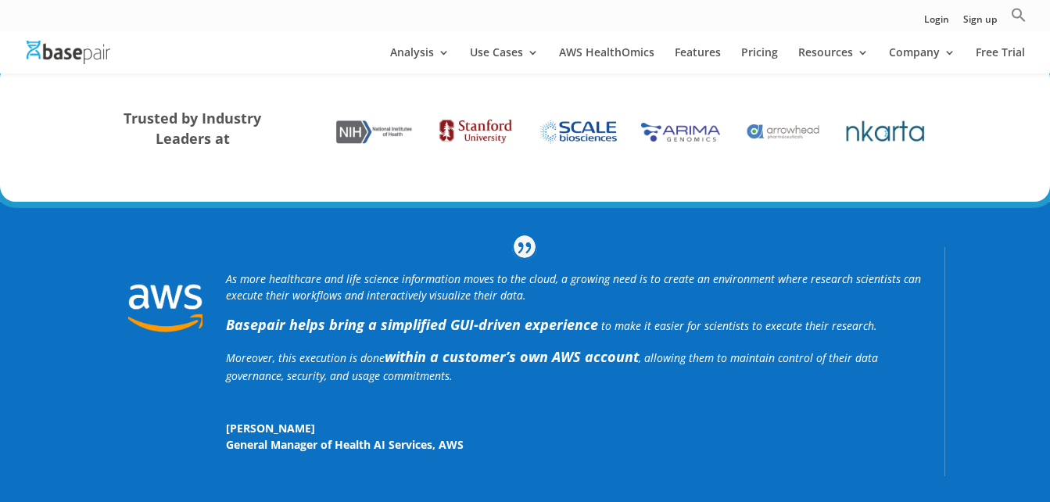
drag, startPoint x: 482, startPoint y: 138, endPoint x: 450, endPoint y: 141, distance: 31.4
click at [415, 135] on div at bounding box center [373, 131] width 102 height 47
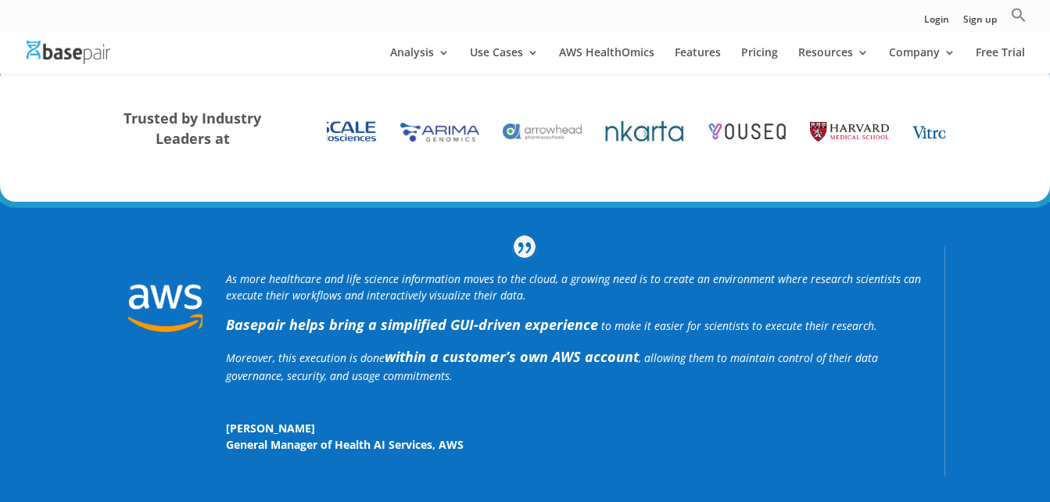
drag, startPoint x: 701, startPoint y: 130, endPoint x: 503, endPoint y: 134, distance: 197.9
click at [503, 134] on div at bounding box center [542, 131] width 102 height 47
drag, startPoint x: 860, startPoint y: 126, endPoint x: 260, endPoint y: 122, distance: 599.8
click at [260, 122] on div "Trusted by Industry Leaders at" at bounding box center [525, 132] width 840 height 91
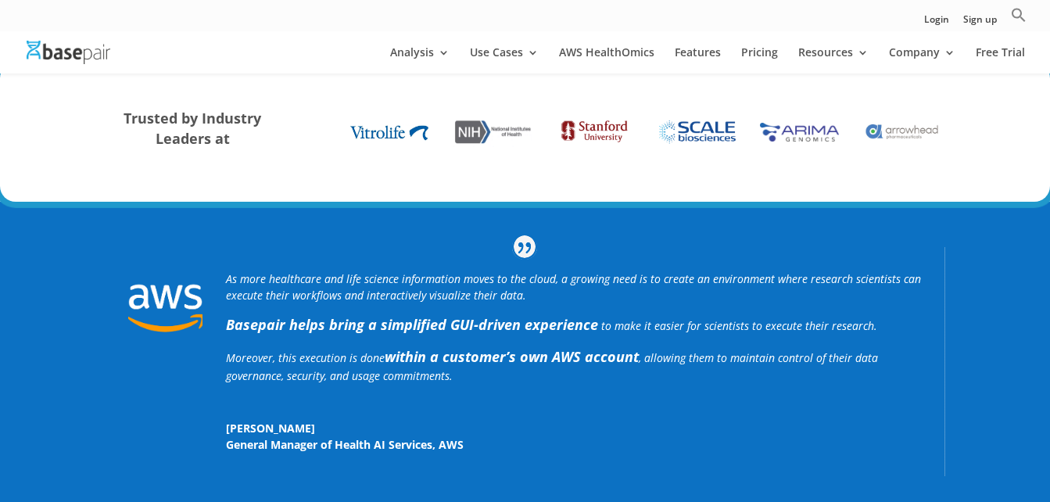
drag, startPoint x: 476, startPoint y: 115, endPoint x: 844, endPoint y: 134, distance: 368.0
click at [844, 134] on div at bounding box center [799, 131] width 102 height 47
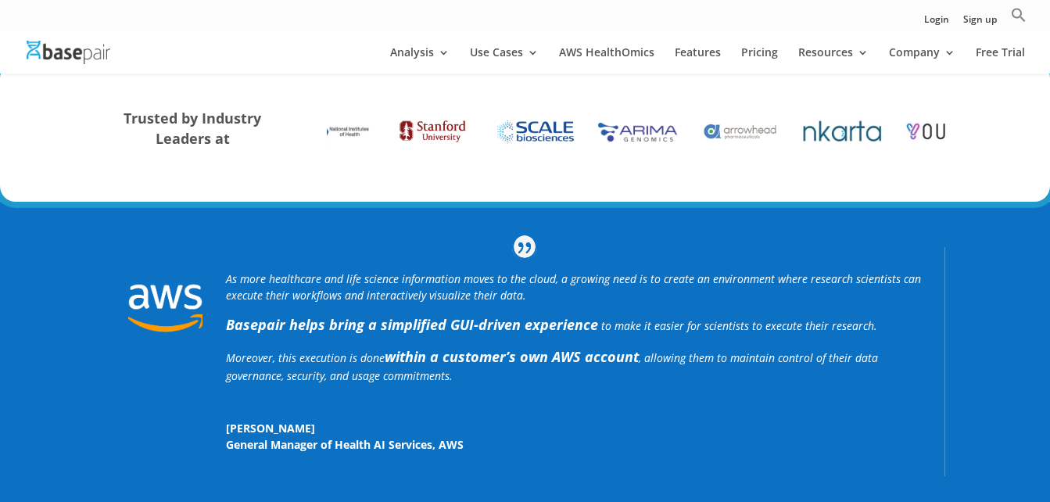
drag, startPoint x: 692, startPoint y: 135, endPoint x: 1009, endPoint y: 131, distance: 316.7
click at [1009, 131] on div "Trusted by Industry Leaders at" at bounding box center [525, 132] width 1050 height 139
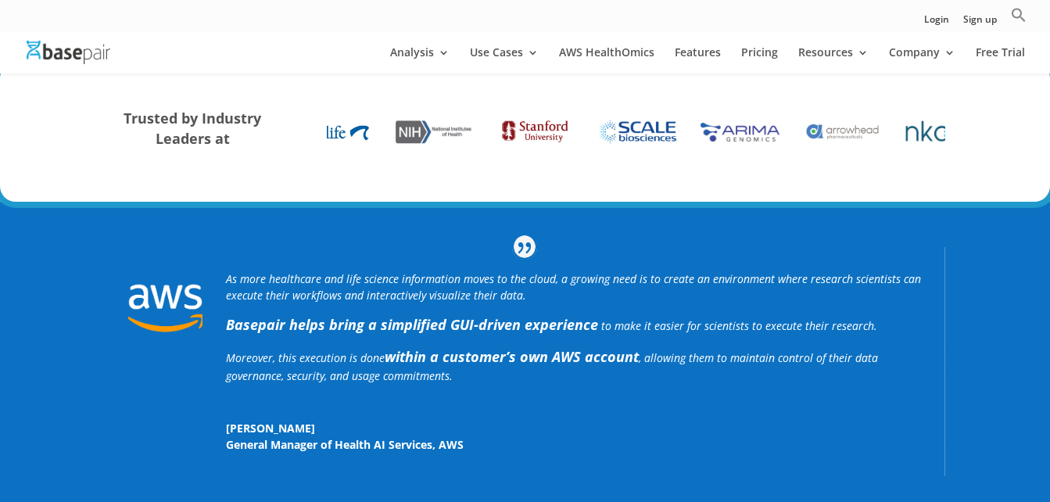
drag, startPoint x: 389, startPoint y: 127, endPoint x: 1027, endPoint y: 120, distance: 638.9
click at [1027, 120] on div "Trusted by Industry Leaders at" at bounding box center [525, 132] width 1050 height 139
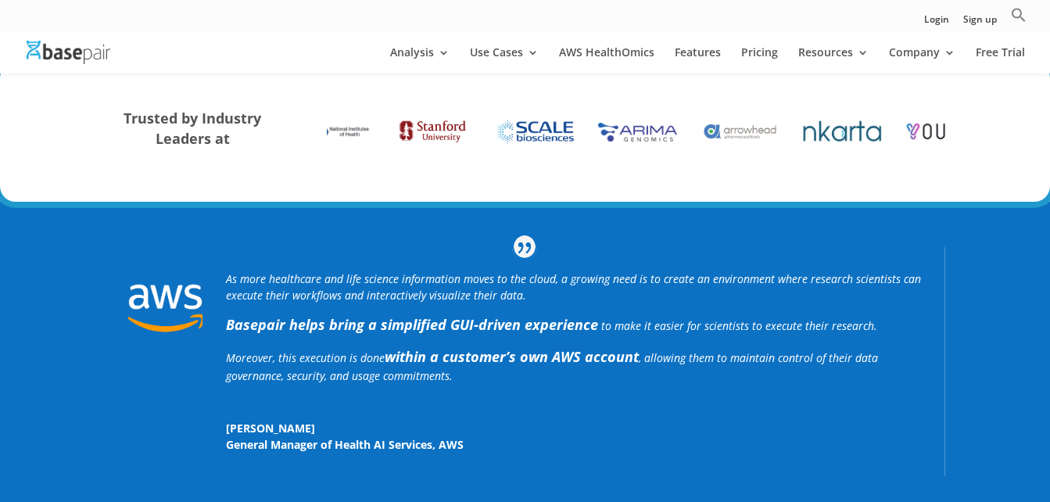
drag, startPoint x: 880, startPoint y: 126, endPoint x: 146, endPoint y: 136, distance: 733.5
click at [146, 136] on div "Trusted by Industry Leaders at" at bounding box center [525, 132] width 840 height 91
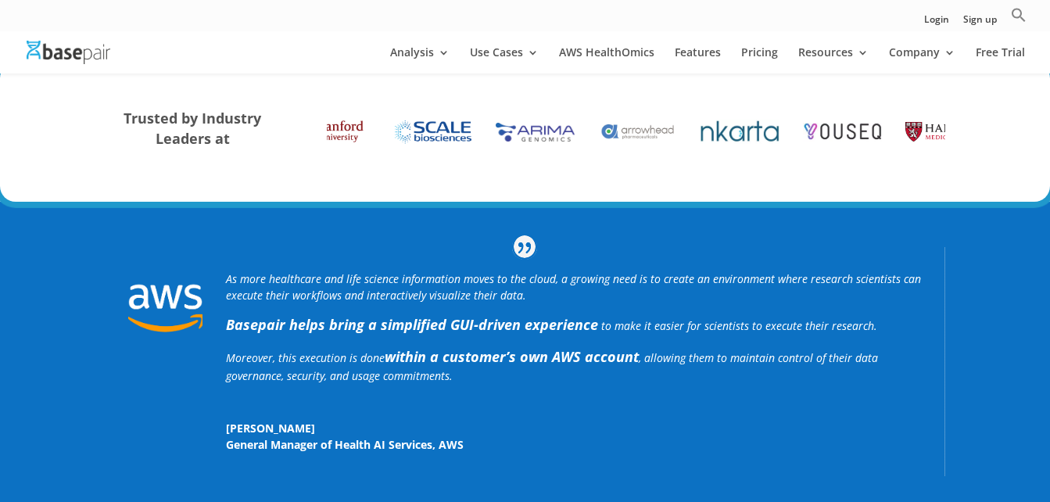
drag, startPoint x: 765, startPoint y: 130, endPoint x: 473, endPoint y: 119, distance: 291.9
click at [247, 123] on div "Trusted by Industry Leaders at" at bounding box center [525, 132] width 840 height 91
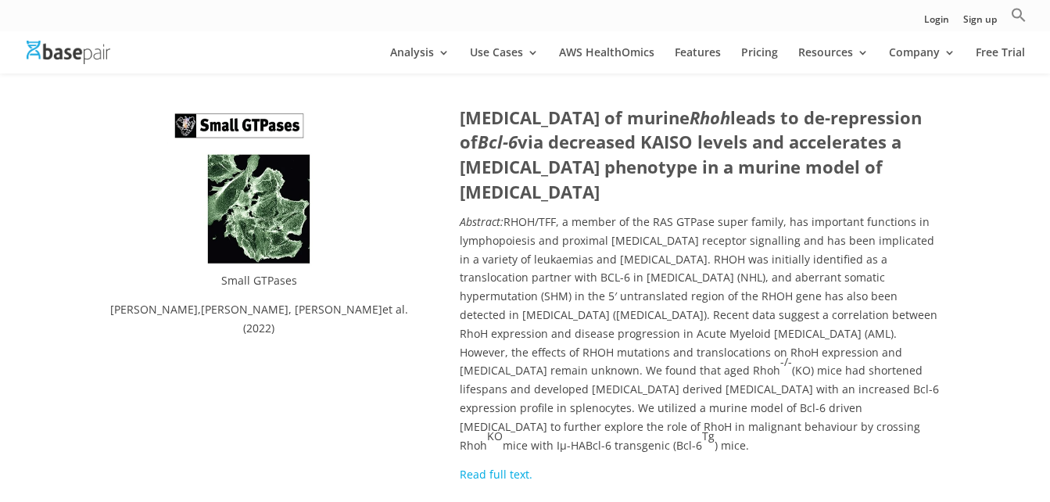
scroll to position [2580, 0]
